Goal: Obtain resource: Download file/media

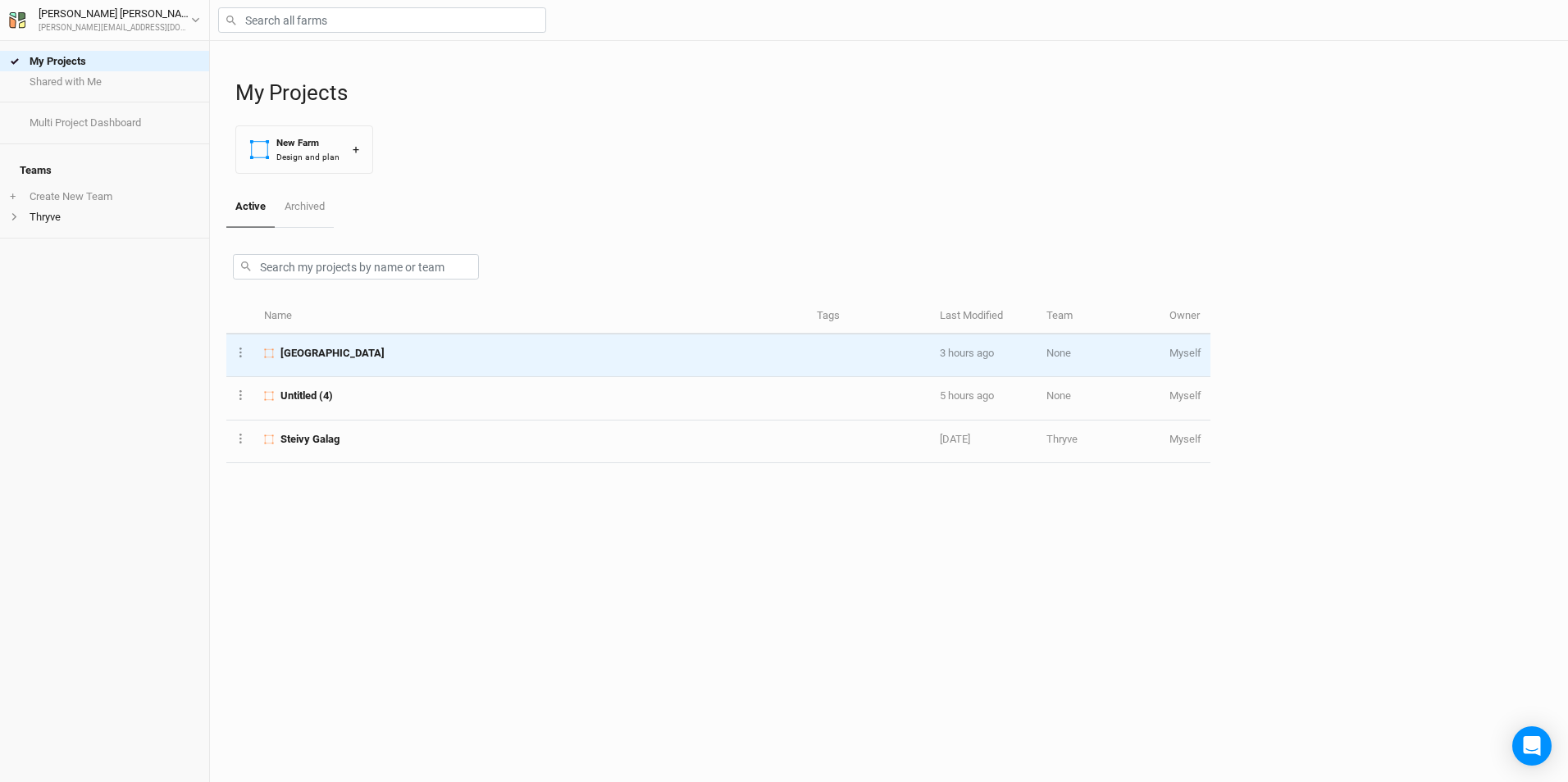
click at [382, 362] on td "[GEOGRAPHIC_DATA]" at bounding box center [531, 356] width 553 height 43
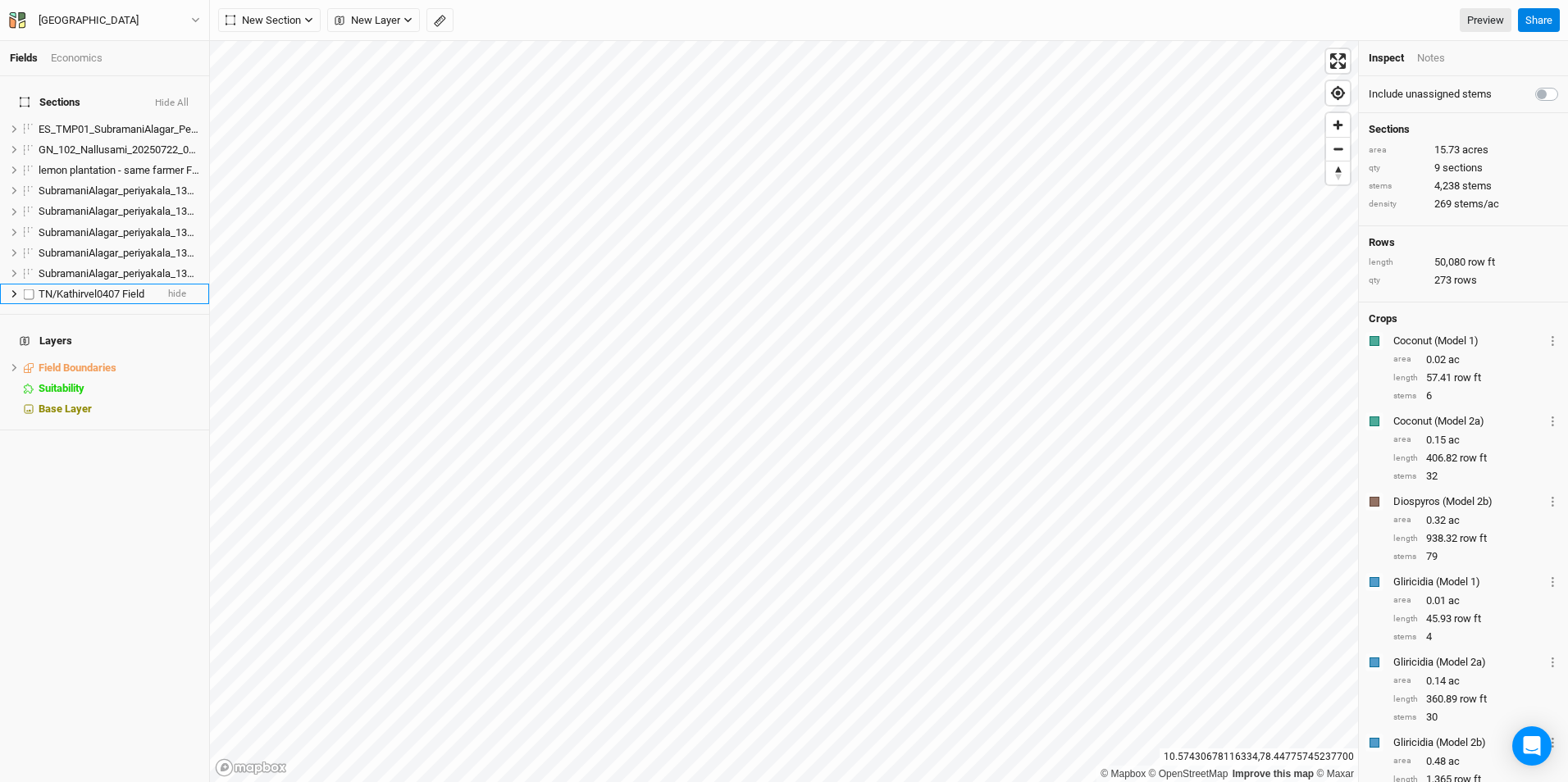
click at [90, 288] on span "TN/Kathirvel0407 Field" at bounding box center [91, 294] width 106 height 12
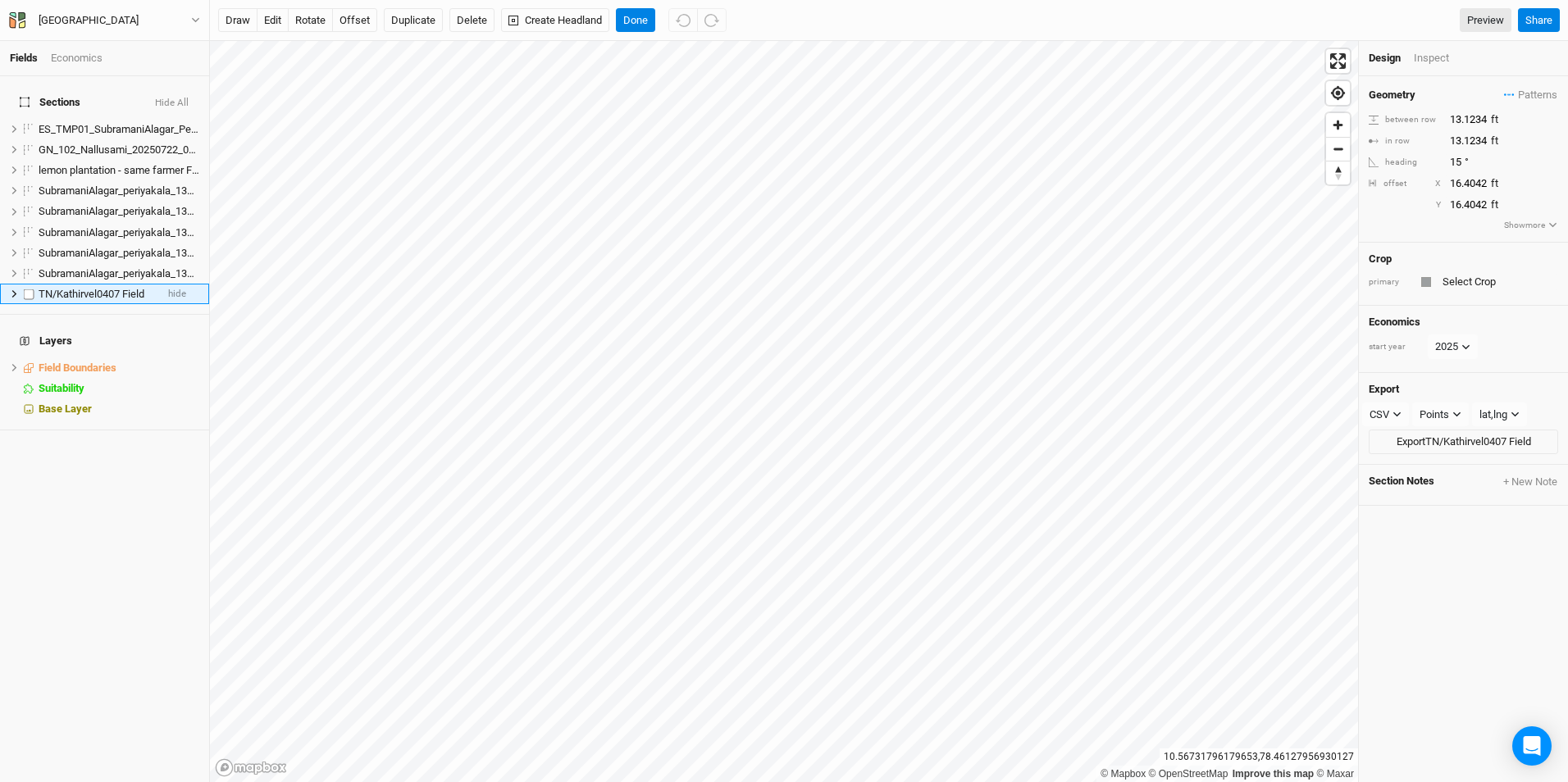
click at [17, 289] on icon at bounding box center [14, 294] width 9 height 9
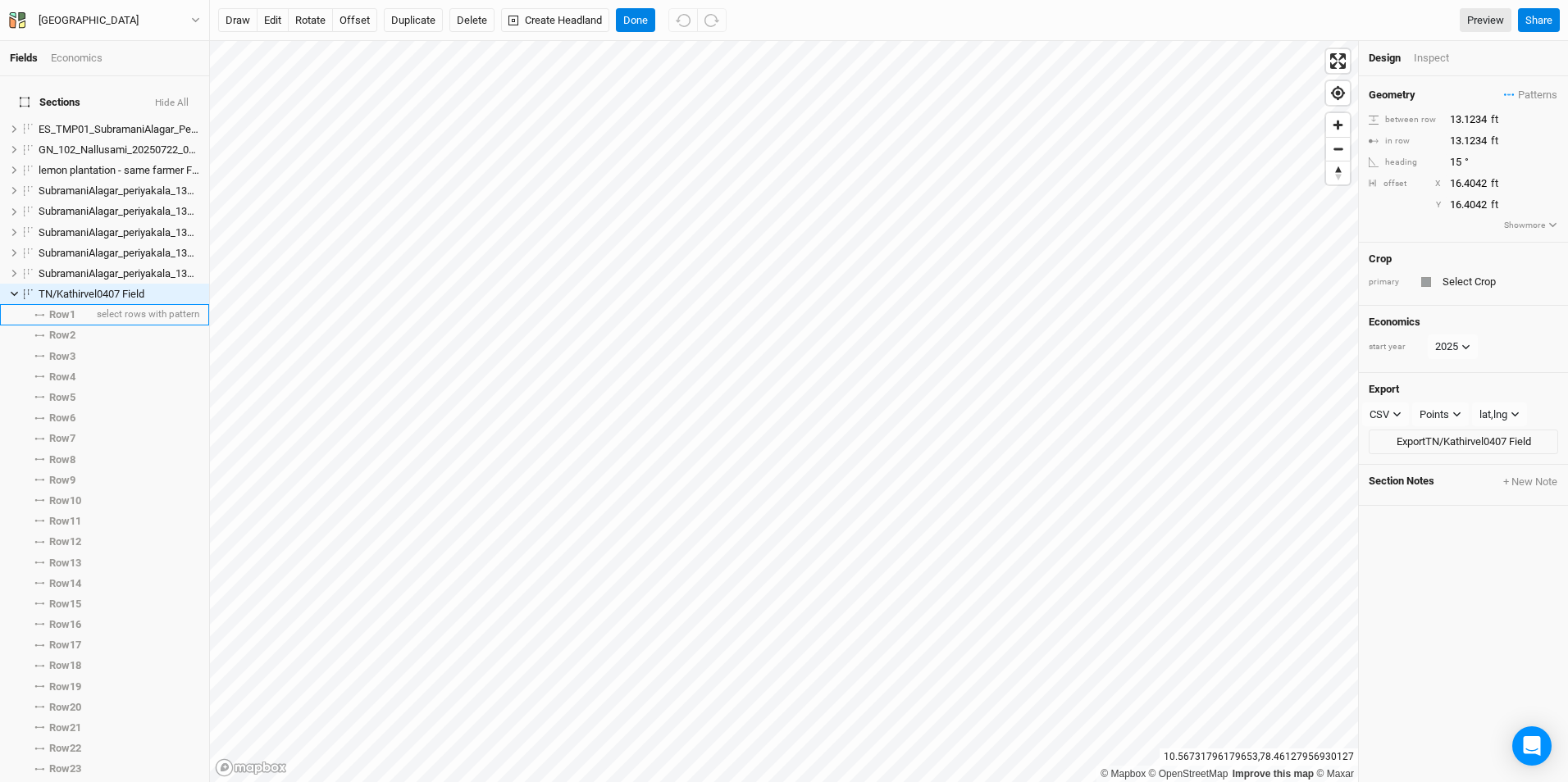
click at [69, 309] on span "Row 1" at bounding box center [62, 315] width 26 height 13
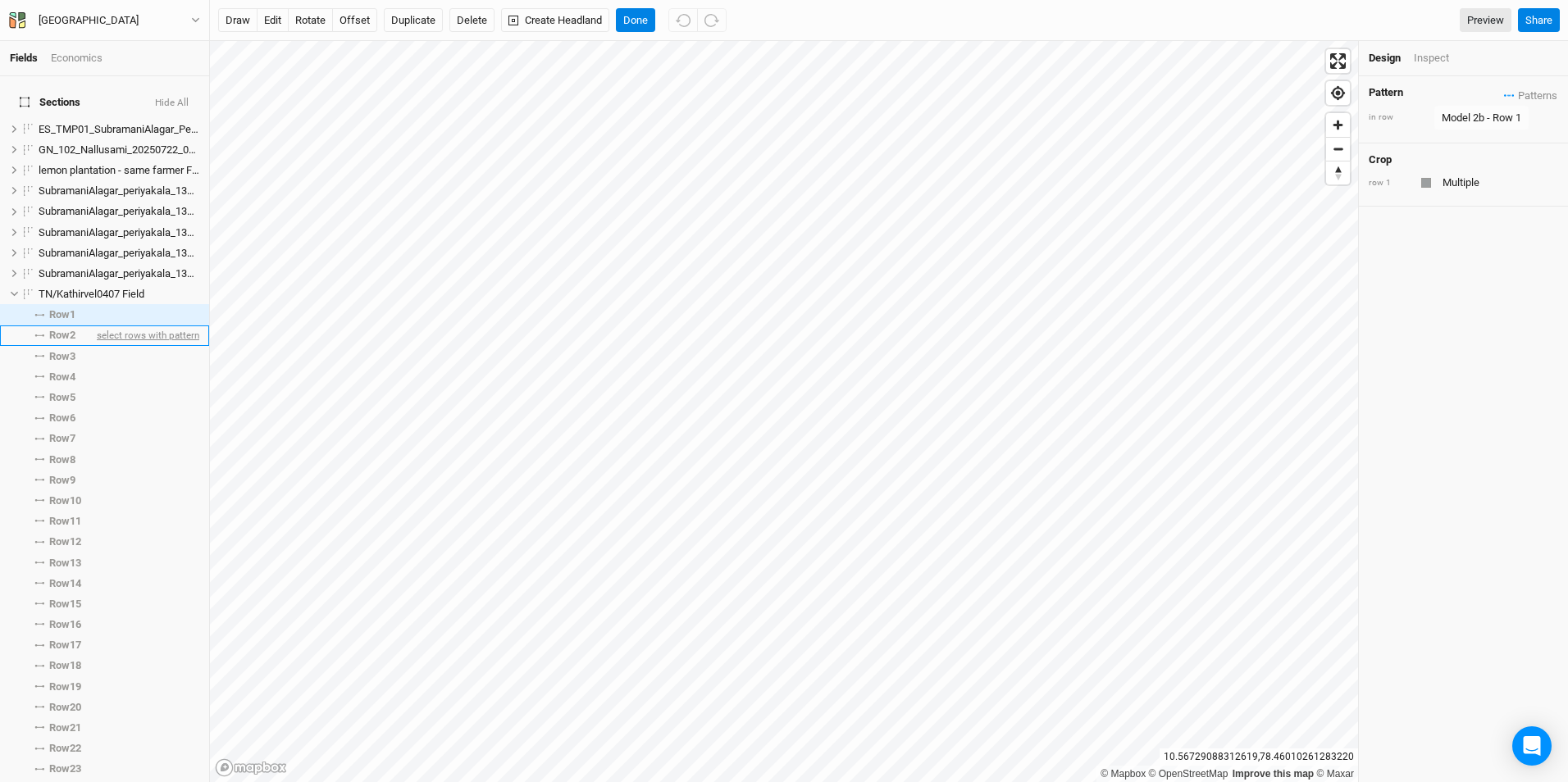
click at [93, 325] on span "select rows with pattern" at bounding box center [146, 336] width 106 height 21
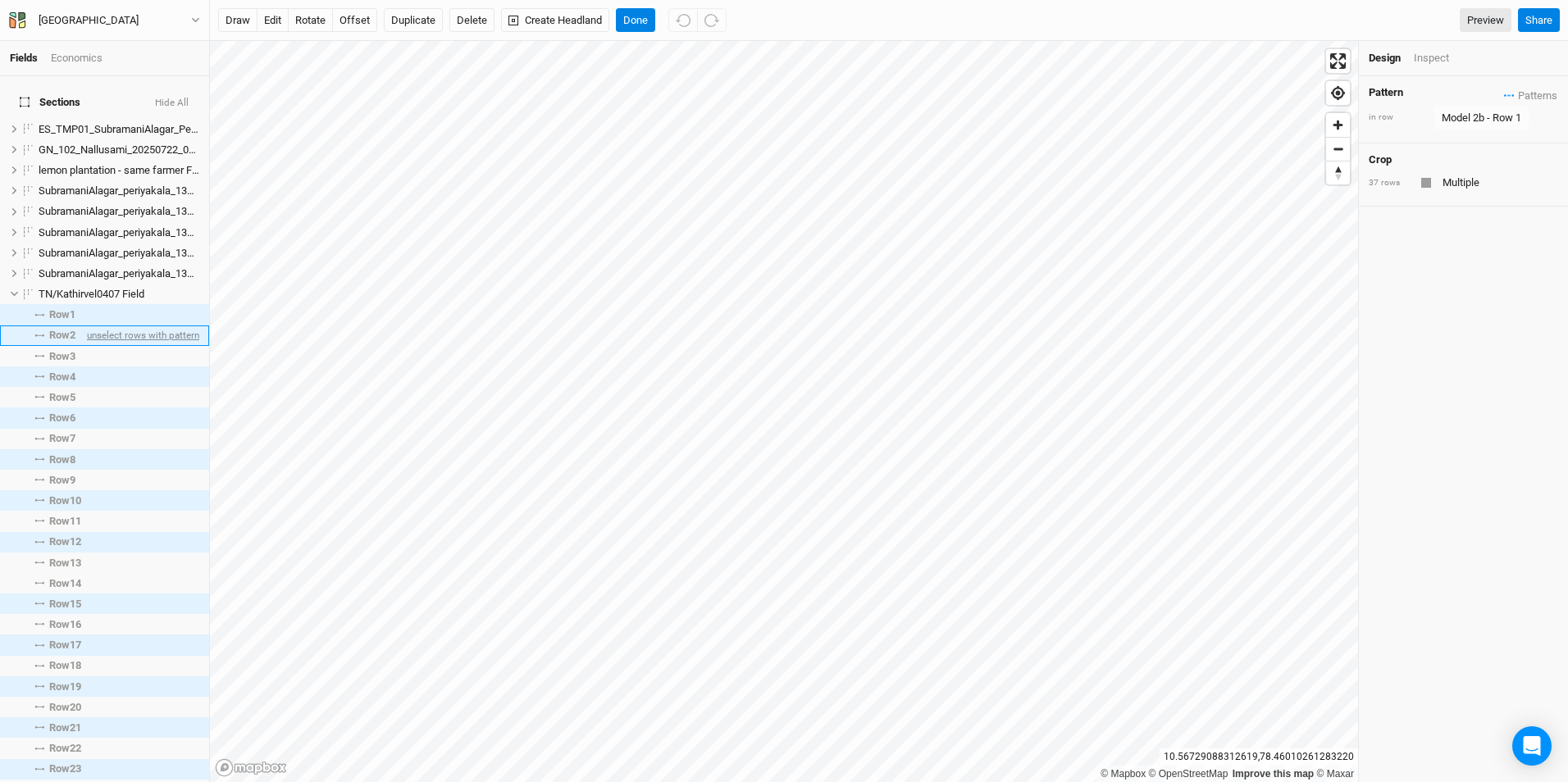
click at [96, 325] on span "unselect rows with pattern" at bounding box center [141, 336] width 116 height 21
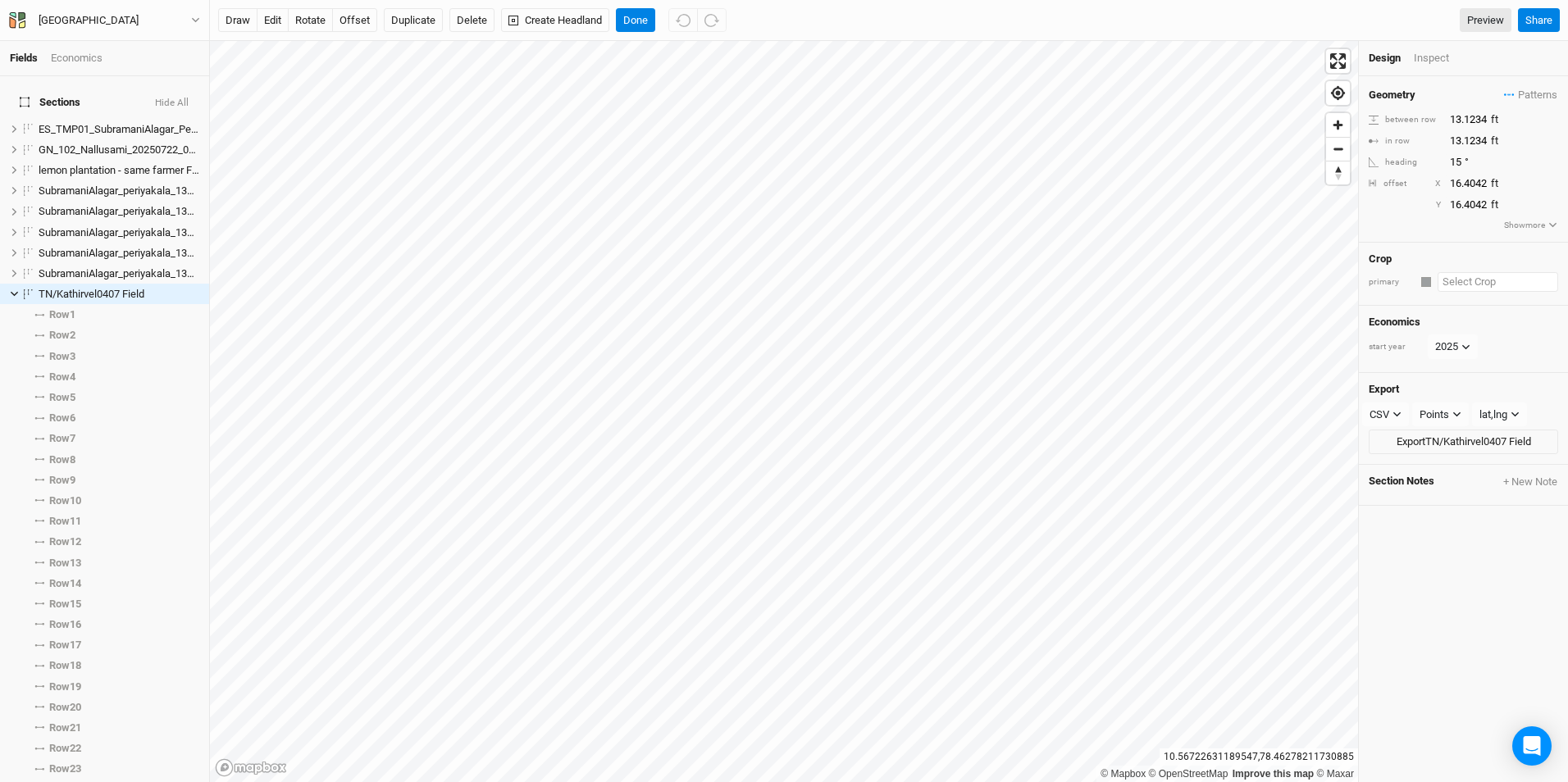
click at [1482, 279] on input "text" at bounding box center [1497, 282] width 120 height 20
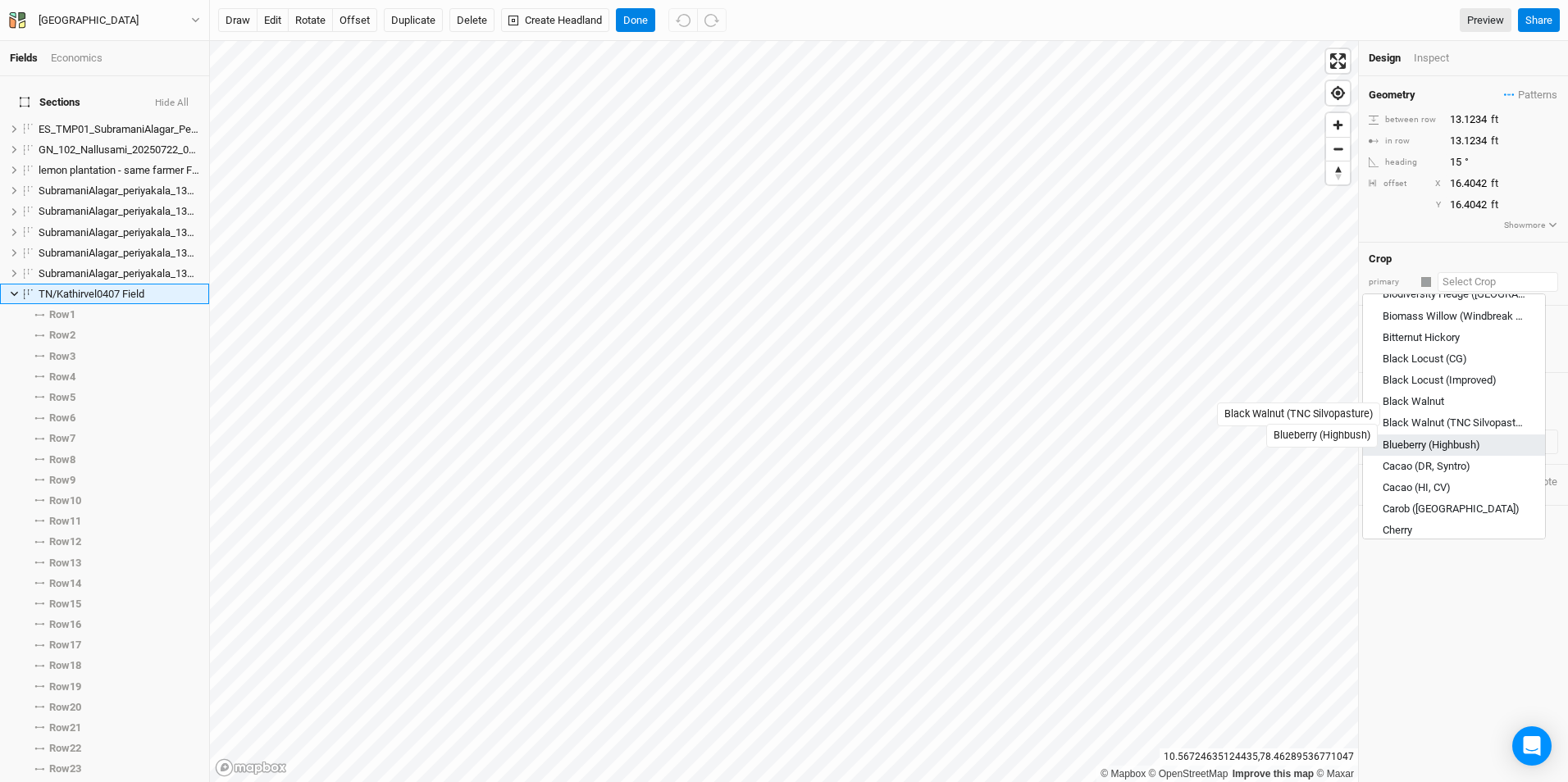
scroll to position [983, 0]
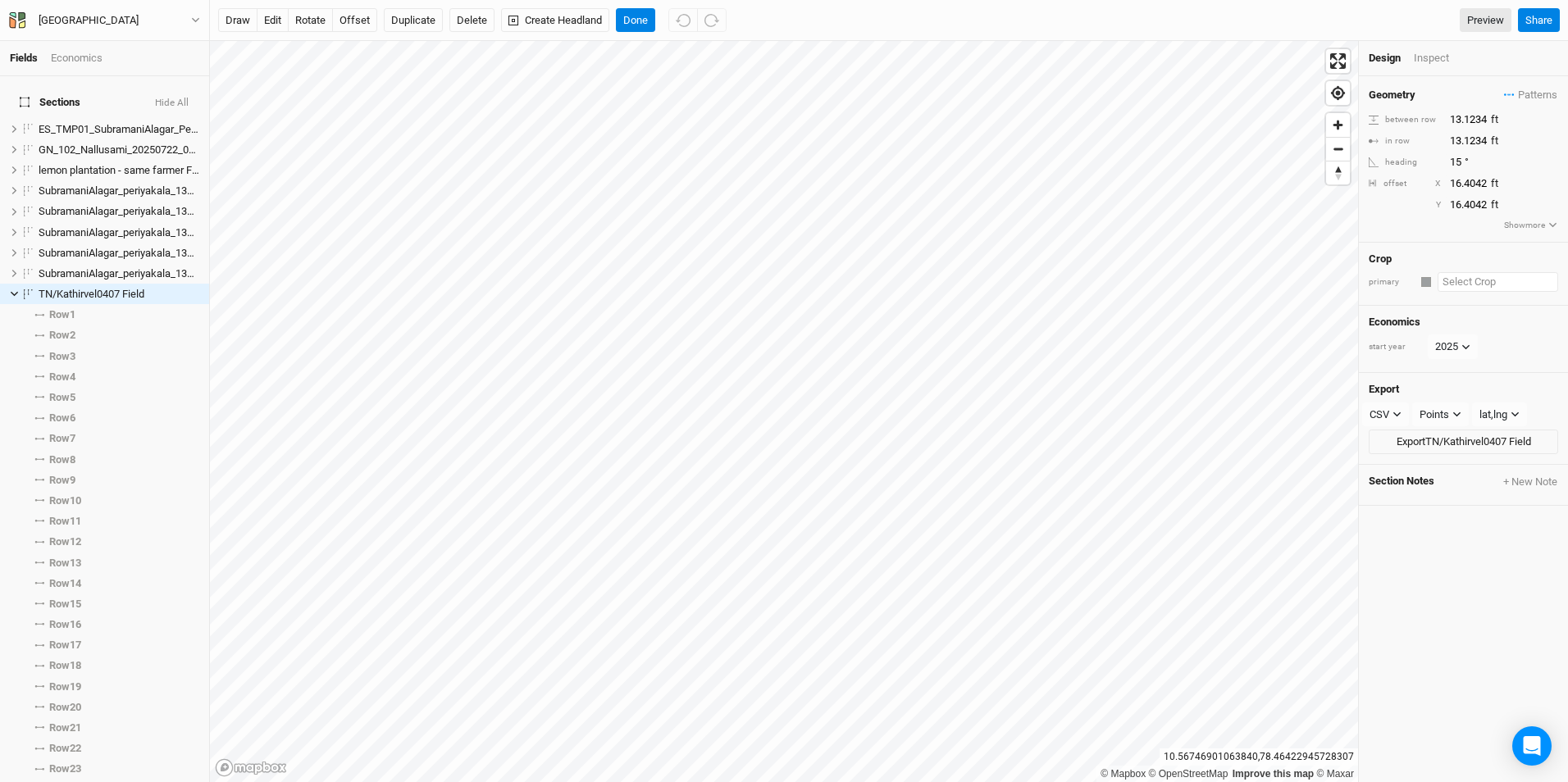
click at [1467, 280] on input "text" at bounding box center [1497, 282] width 120 height 20
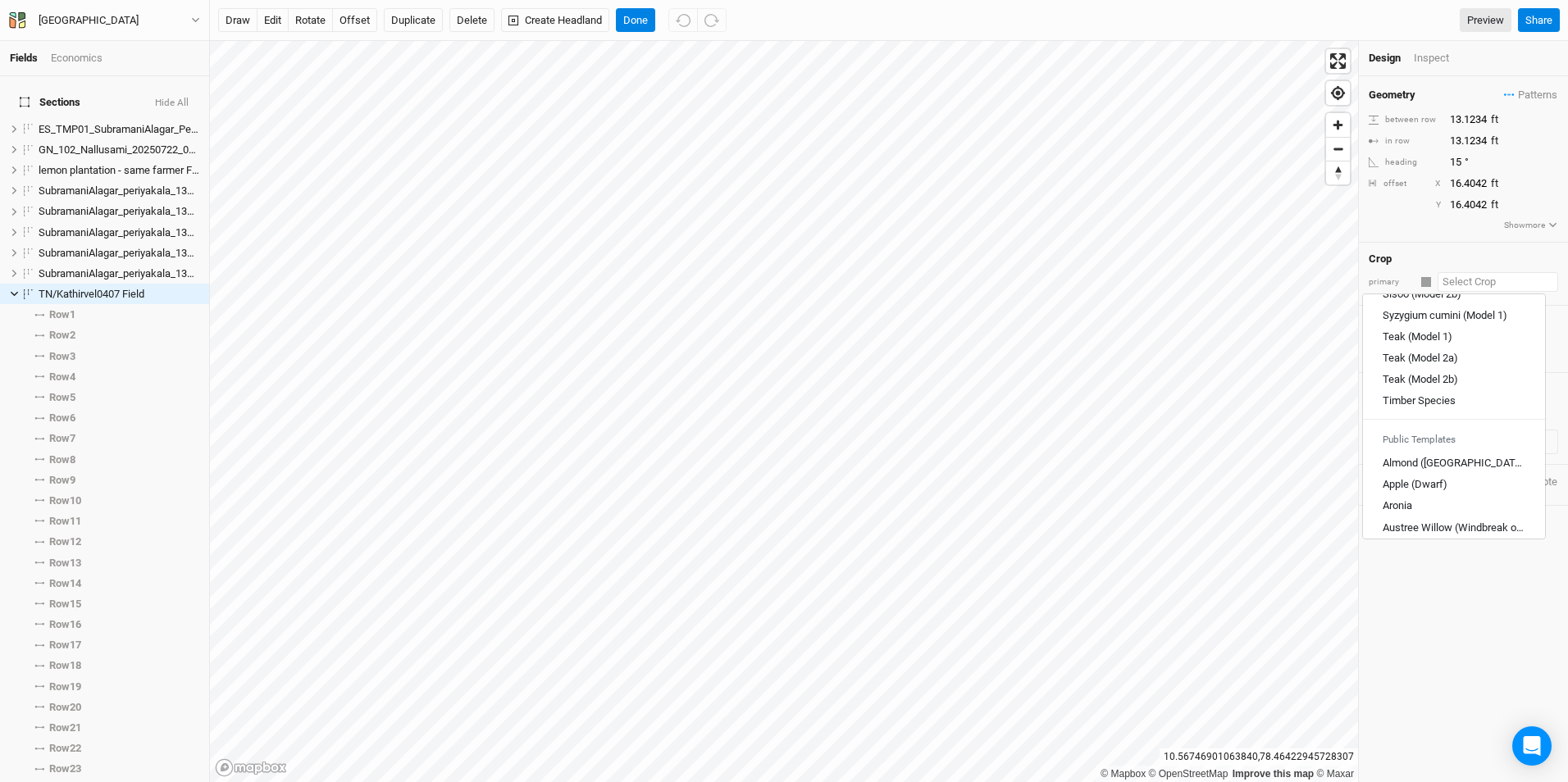
scroll to position [574, 0]
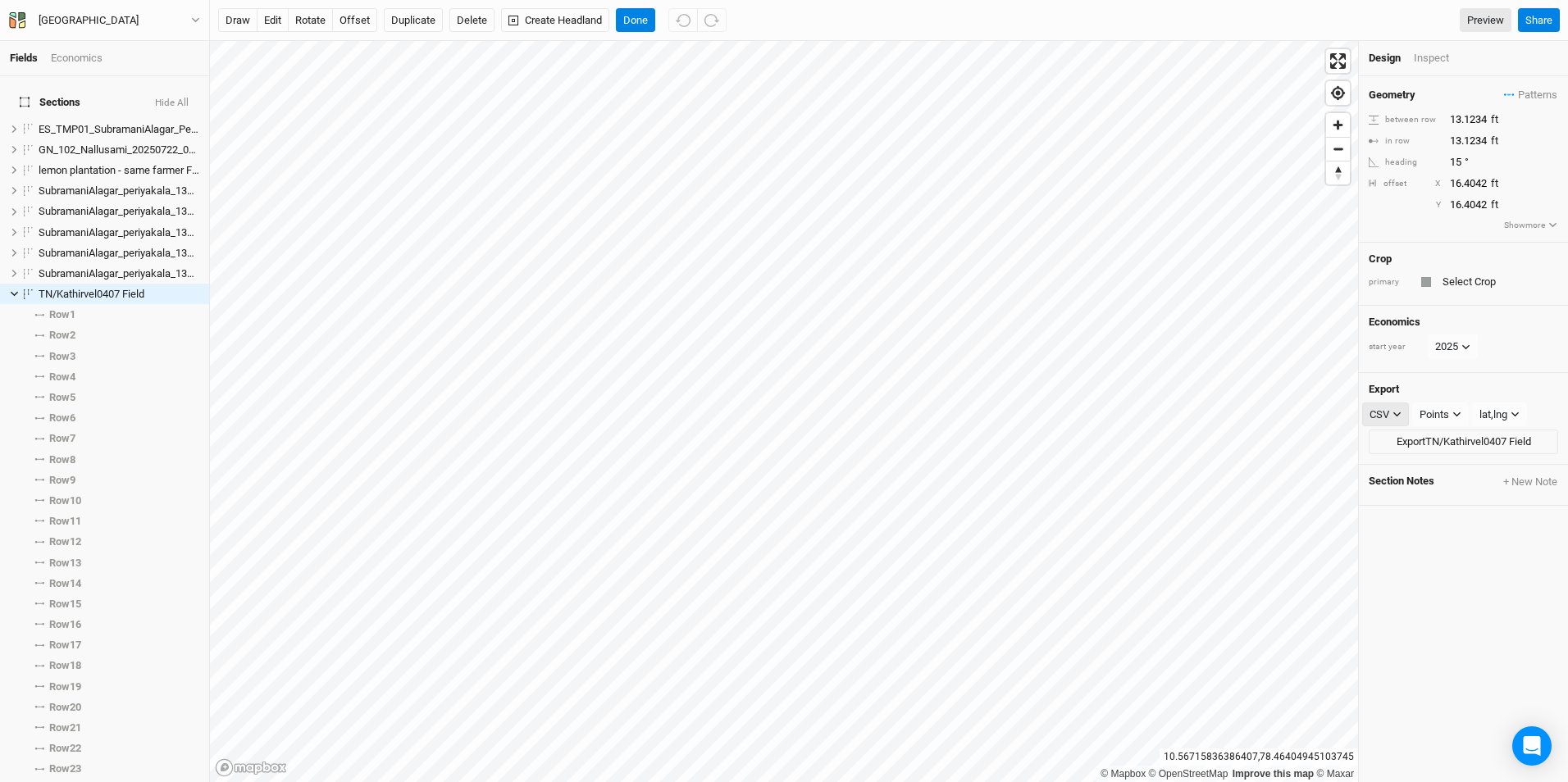
click at [1392, 413] on icon "button" at bounding box center [1396, 414] width 9 height 9
click at [1388, 492] on span "KML" at bounding box center [1395, 499] width 27 height 19
click at [1422, 439] on button "Export TN/Kathirvel0407 Field" at bounding box center [1462, 442] width 189 height 24
click at [12, 292] on icon at bounding box center [14, 295] width 7 height 5
